Goal: Check status: Check status

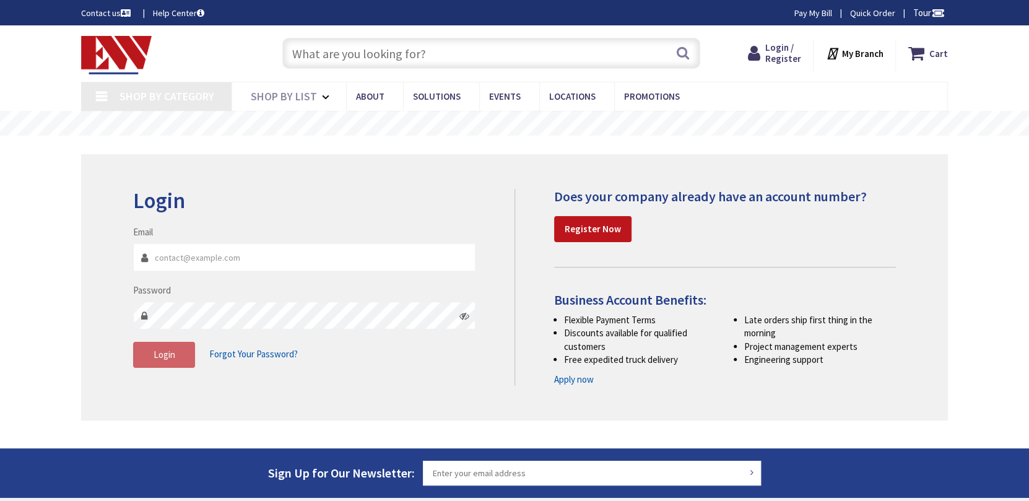
type input "[STREET_ADDRESS][US_STATE]"
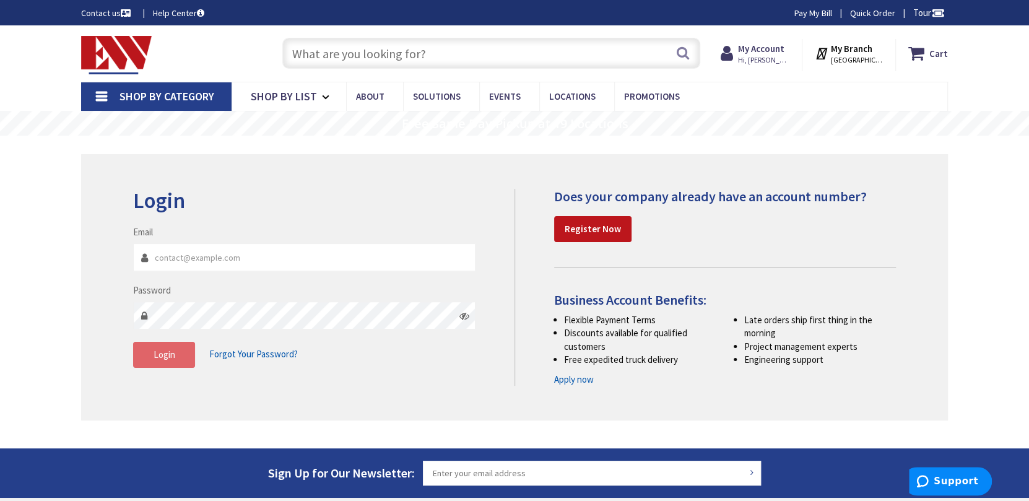
type input "[PERSON_NAME][EMAIL_ADDRESS][DOMAIN_NAME]"
click at [151, 355] on button "Login" at bounding box center [164, 355] width 62 height 26
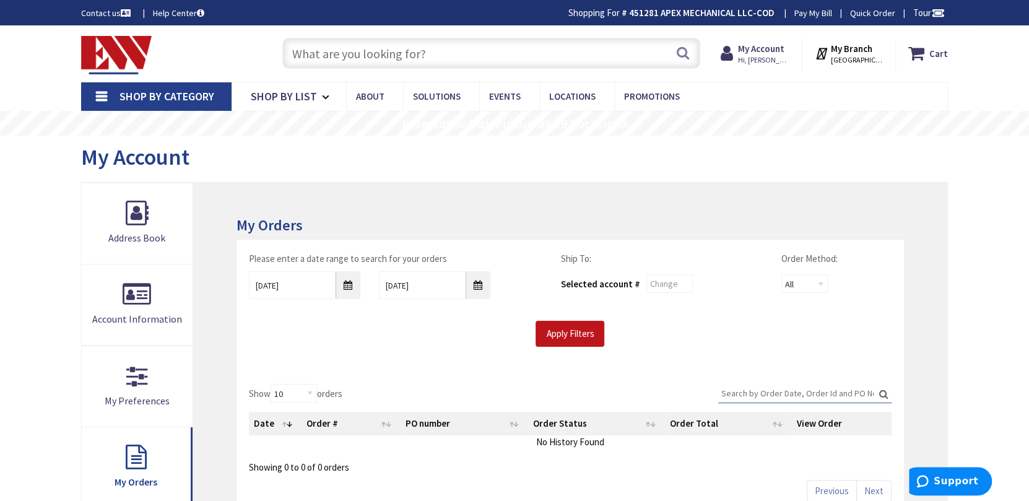
scroll to position [62, 0]
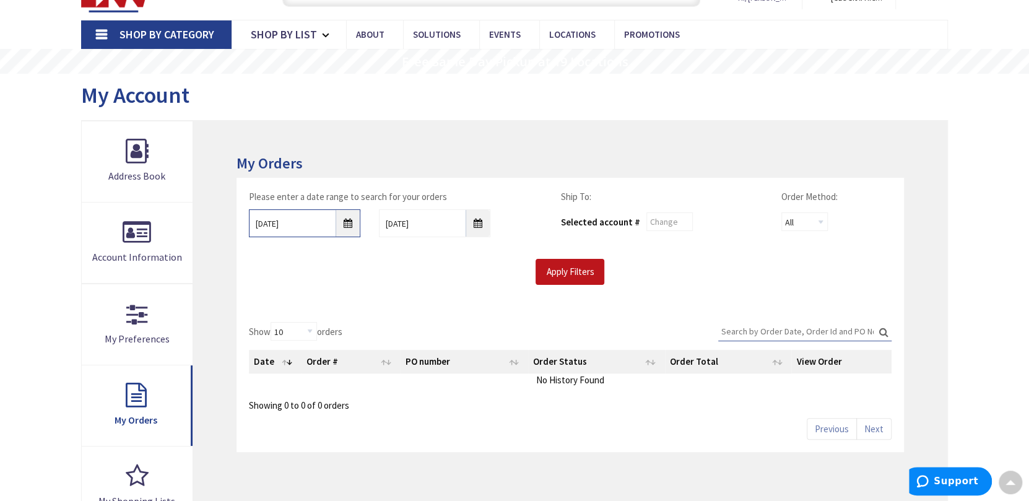
click at [348, 219] on input "9/2/2025" at bounding box center [304, 223] width 111 height 28
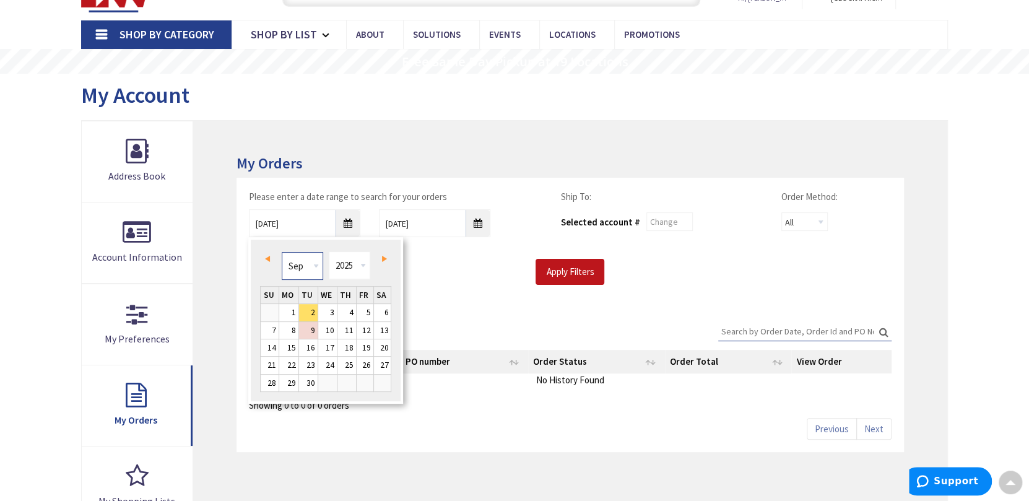
click at [295, 269] on select "Jan Feb Mar Apr May Jun Jul Aug Sep Oct Nov Dec" at bounding box center [302, 266] width 41 height 28
type input "08/01/2025"
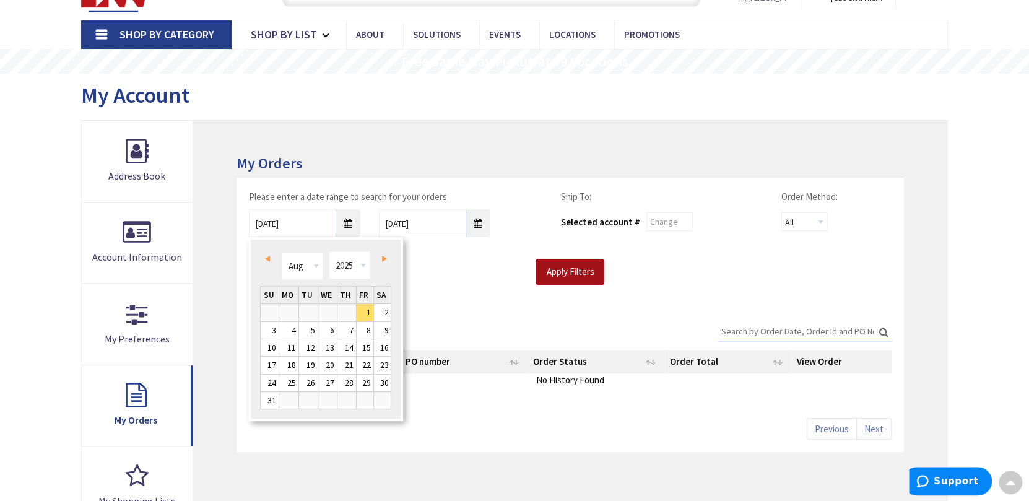
click at [548, 274] on input "Apply Filters" at bounding box center [570, 272] width 69 height 26
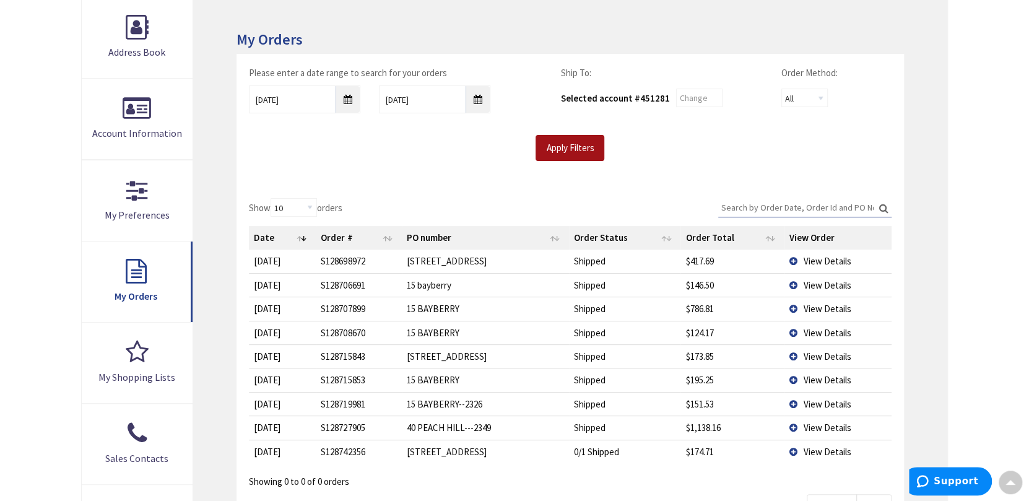
scroll to position [247, 0]
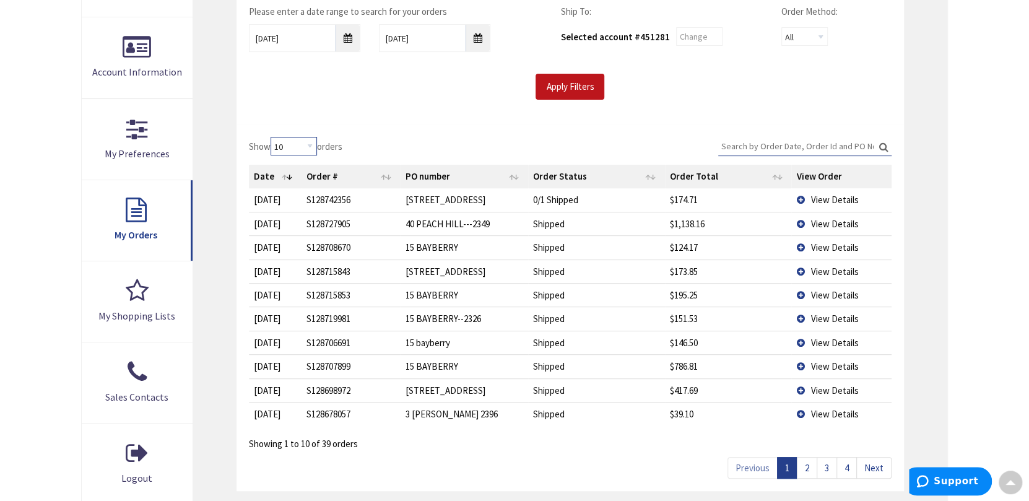
click at [297, 149] on select "10 25 50 100" at bounding box center [294, 146] width 46 height 19
select select "50"
click at [272, 137] on select "10 25 50 100" at bounding box center [294, 146] width 46 height 19
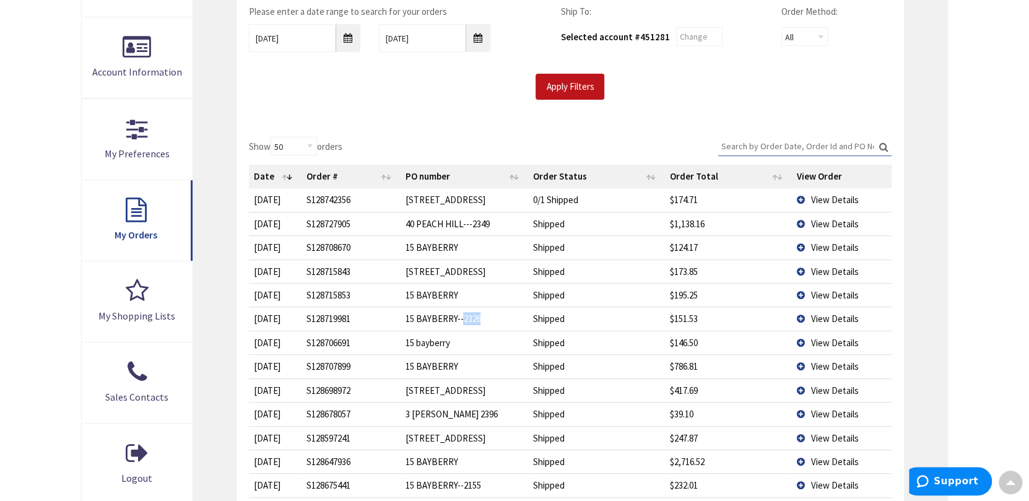
drag, startPoint x: 481, startPoint y: 316, endPoint x: 462, endPoint y: 316, distance: 18.6
click at [462, 316] on td "15 BAYBERRY--2326" at bounding box center [464, 318] width 128 height 24
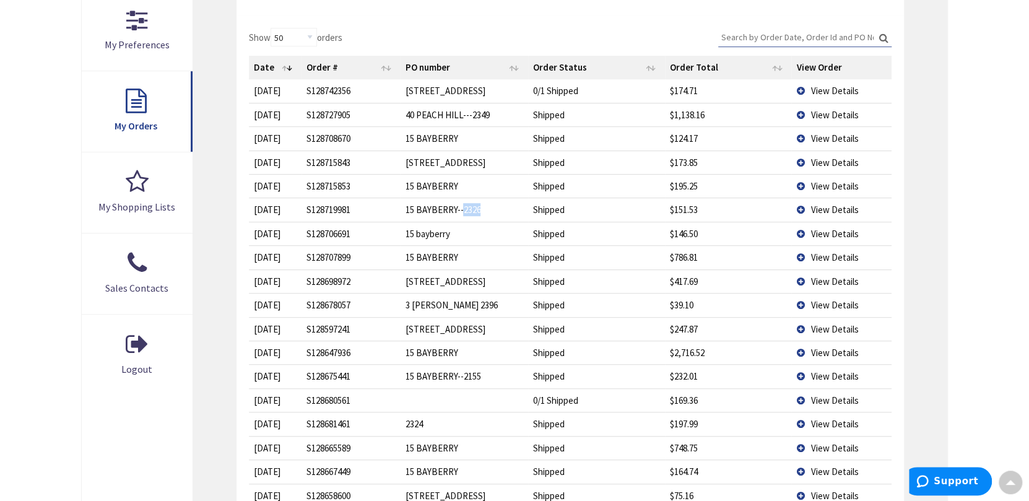
scroll to position [371, 0]
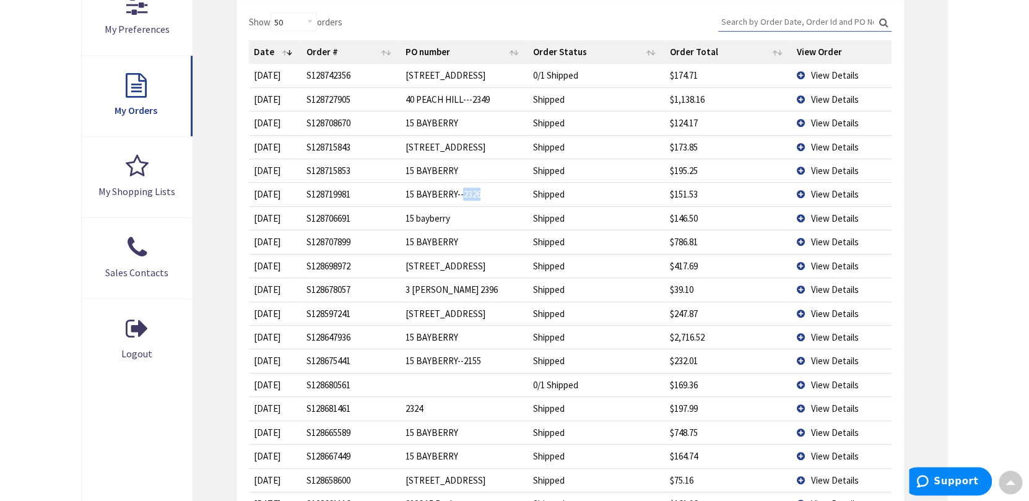
click at [484, 193] on td "15 BAYBERRY--2326" at bounding box center [464, 194] width 128 height 24
drag, startPoint x: 478, startPoint y: 196, endPoint x: 460, endPoint y: 193, distance: 18.1
click at [460, 193] on td "15 BAYBERRY--2326" at bounding box center [464, 194] width 128 height 24
click at [946, 308] on div "My Orders Please enter a date range to search for your orders 08/01/2025 9/9/20…" at bounding box center [570, 451] width 754 height 1280
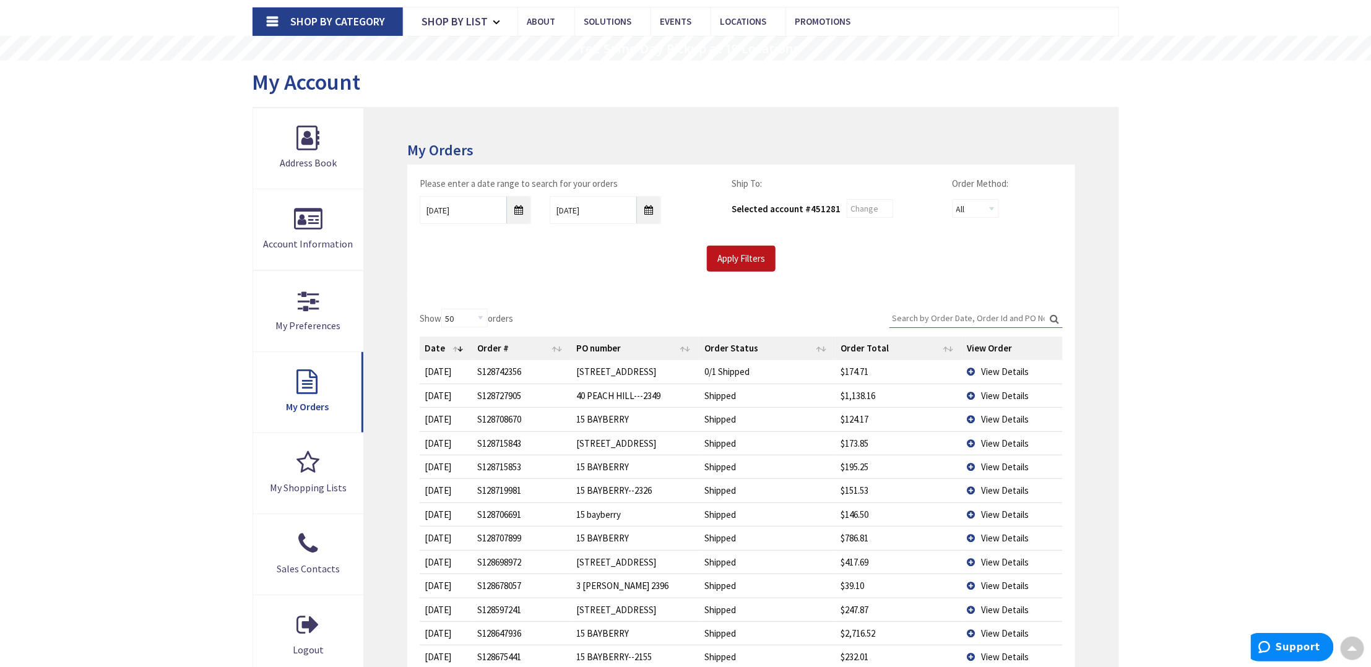
scroll to position [0, 0]
